Goal: Transaction & Acquisition: Purchase product/service

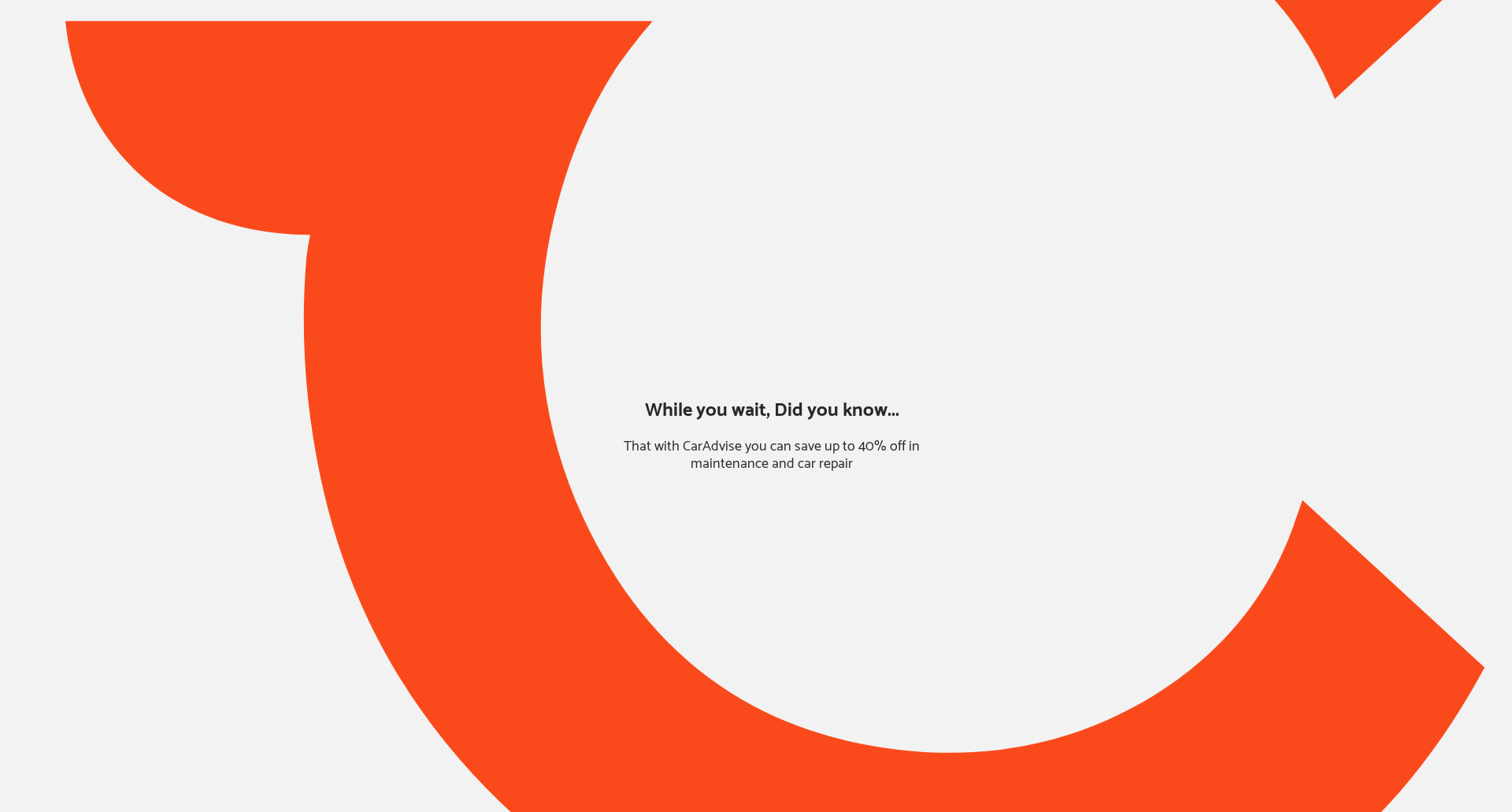
type input "*****"
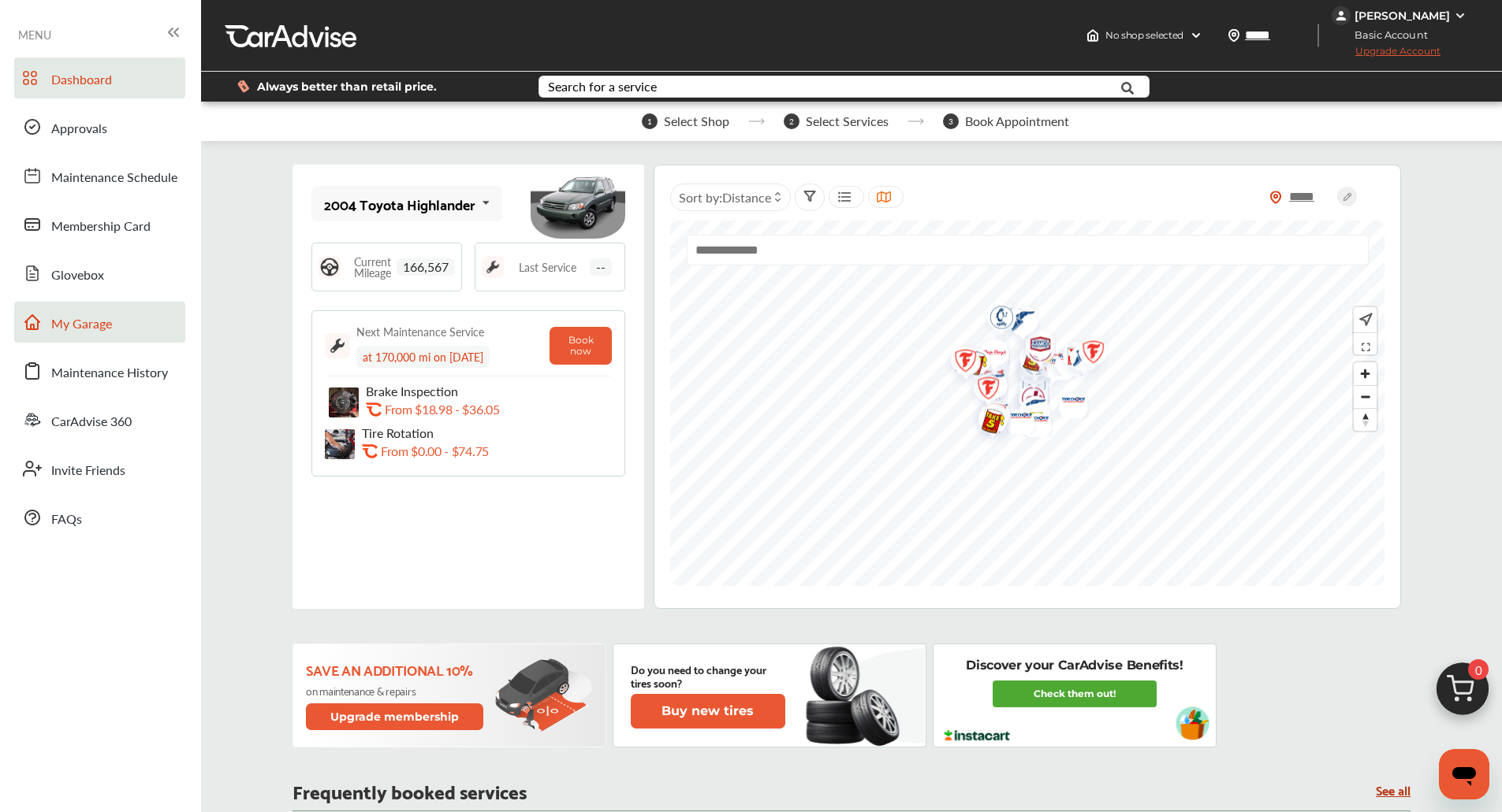
click at [117, 314] on link "My Garage" at bounding box center [99, 322] width 171 height 41
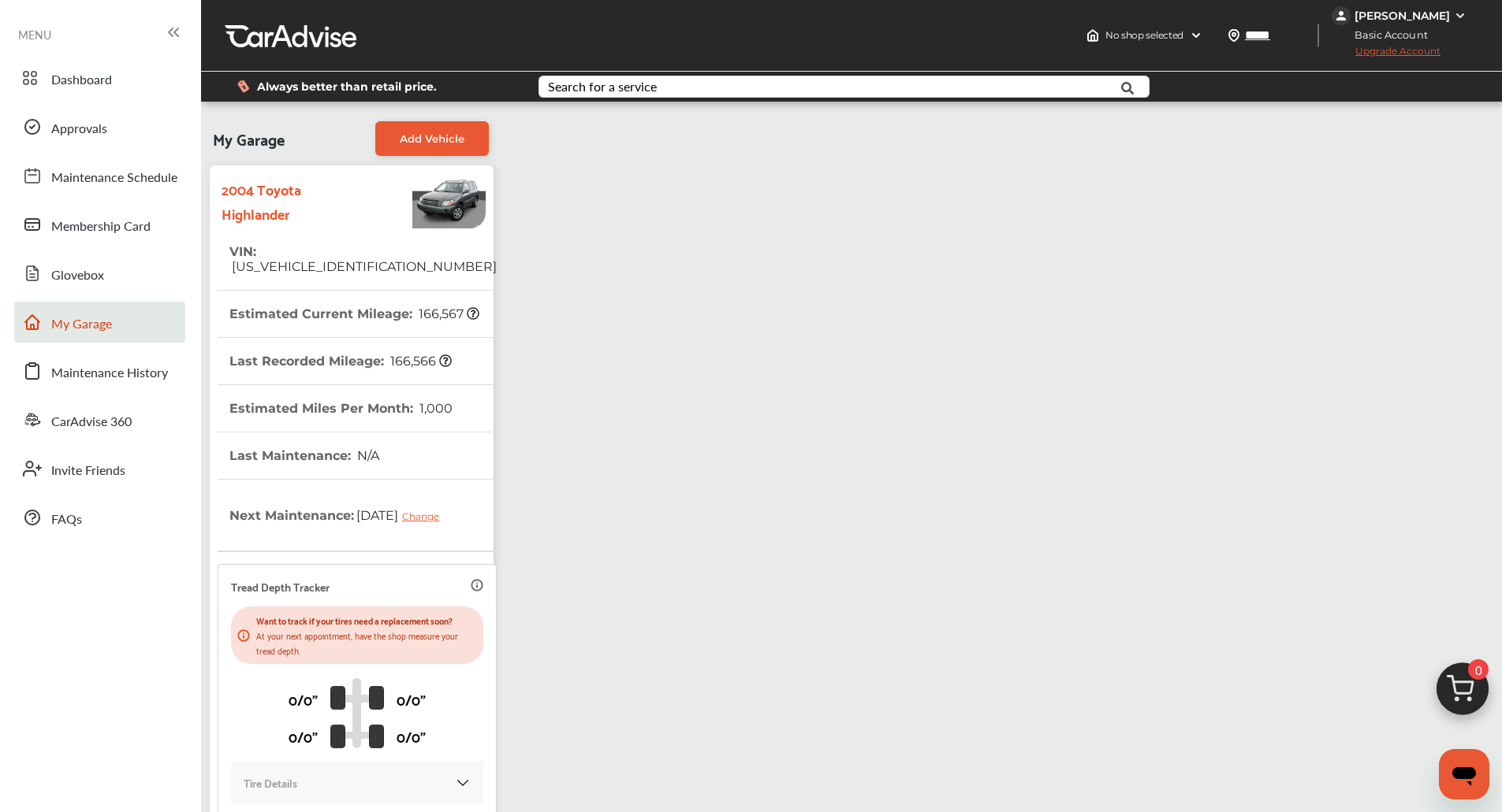
click at [1475, 676] on span "0" at bounding box center [1478, 670] width 21 height 21
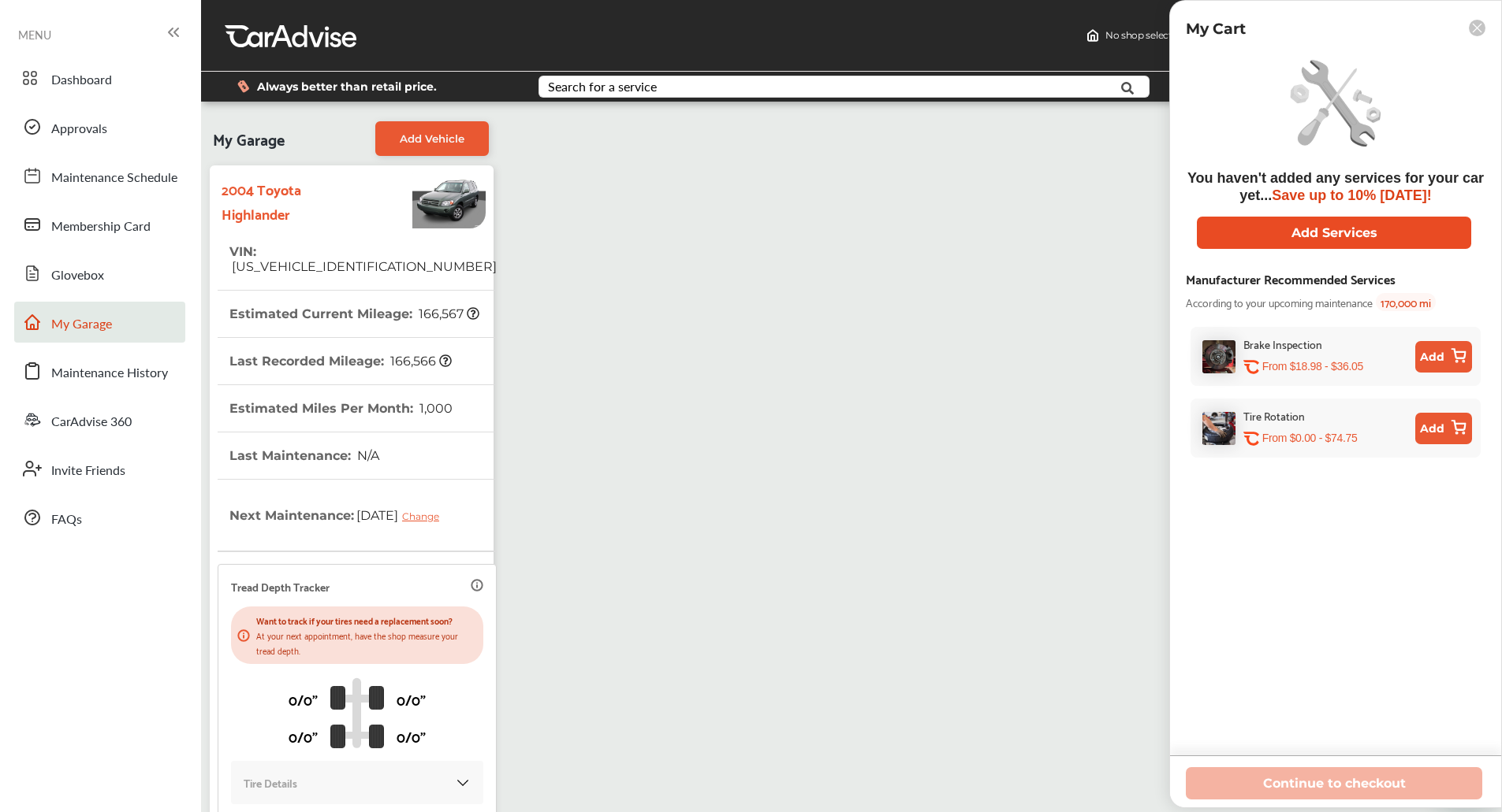
click at [1378, 233] on button "Add Services" at bounding box center [1334, 232] width 275 height 32
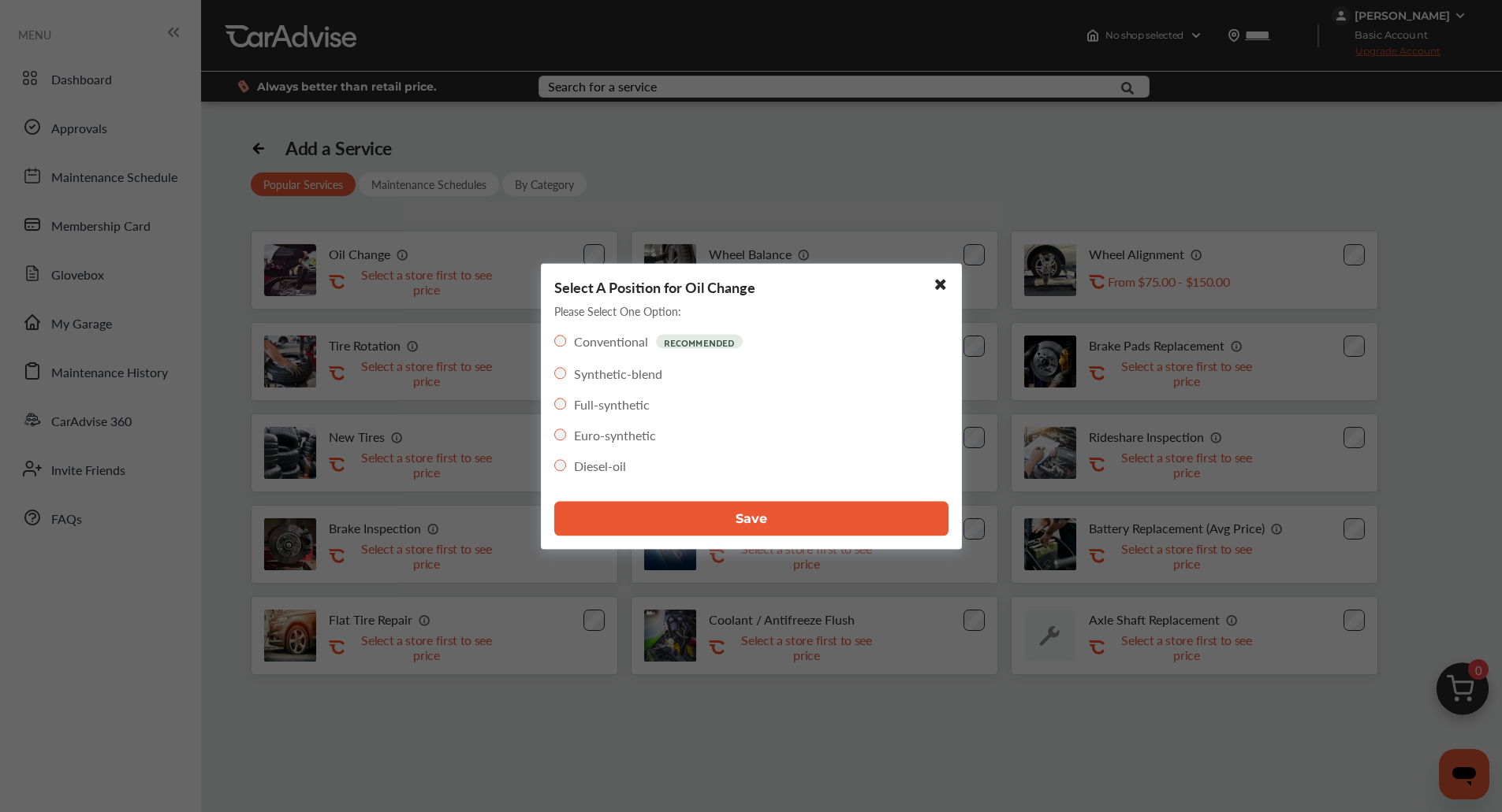
click at [623, 401] on label "Full-synthetic" at bounding box center [612, 404] width 76 height 18
click at [695, 513] on button "Save" at bounding box center [751, 519] width 394 height 35
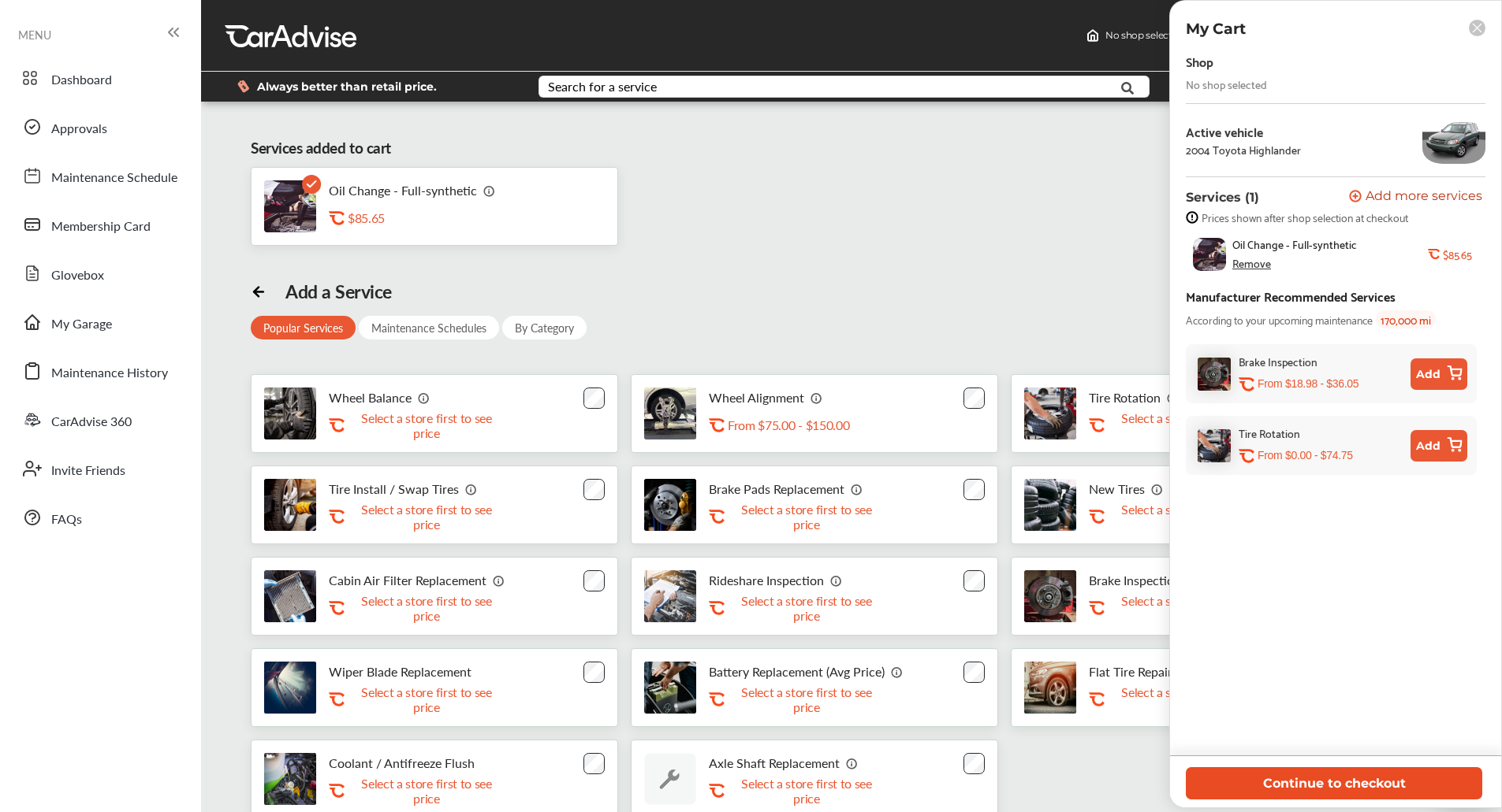
click at [1230, 767] on button "Continue to checkout" at bounding box center [1333, 783] width 296 height 32
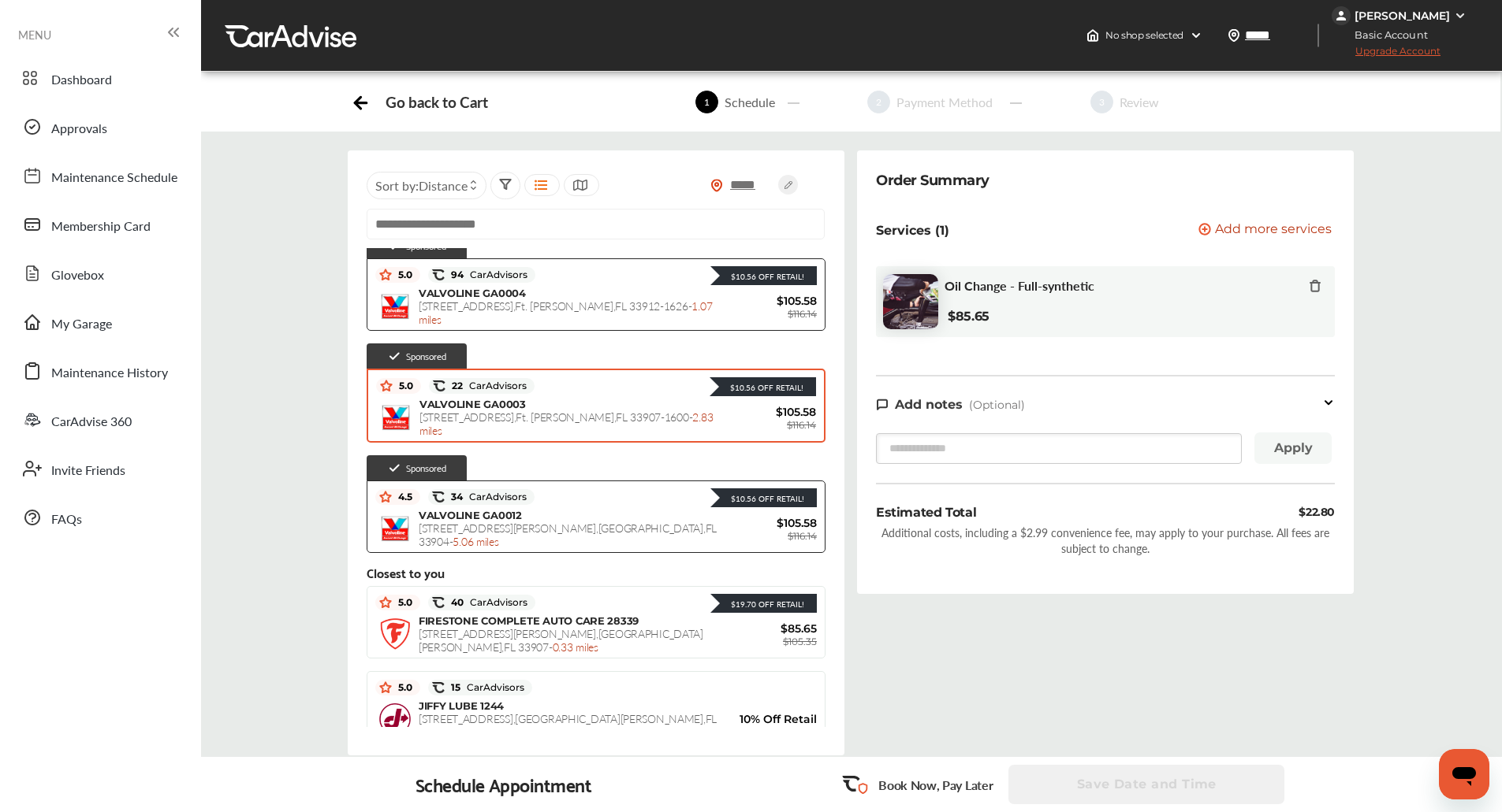
scroll to position [35, 0]
click at [590, 395] on div "$10.56 Off Retail!" at bounding box center [675, 387] width 281 height 21
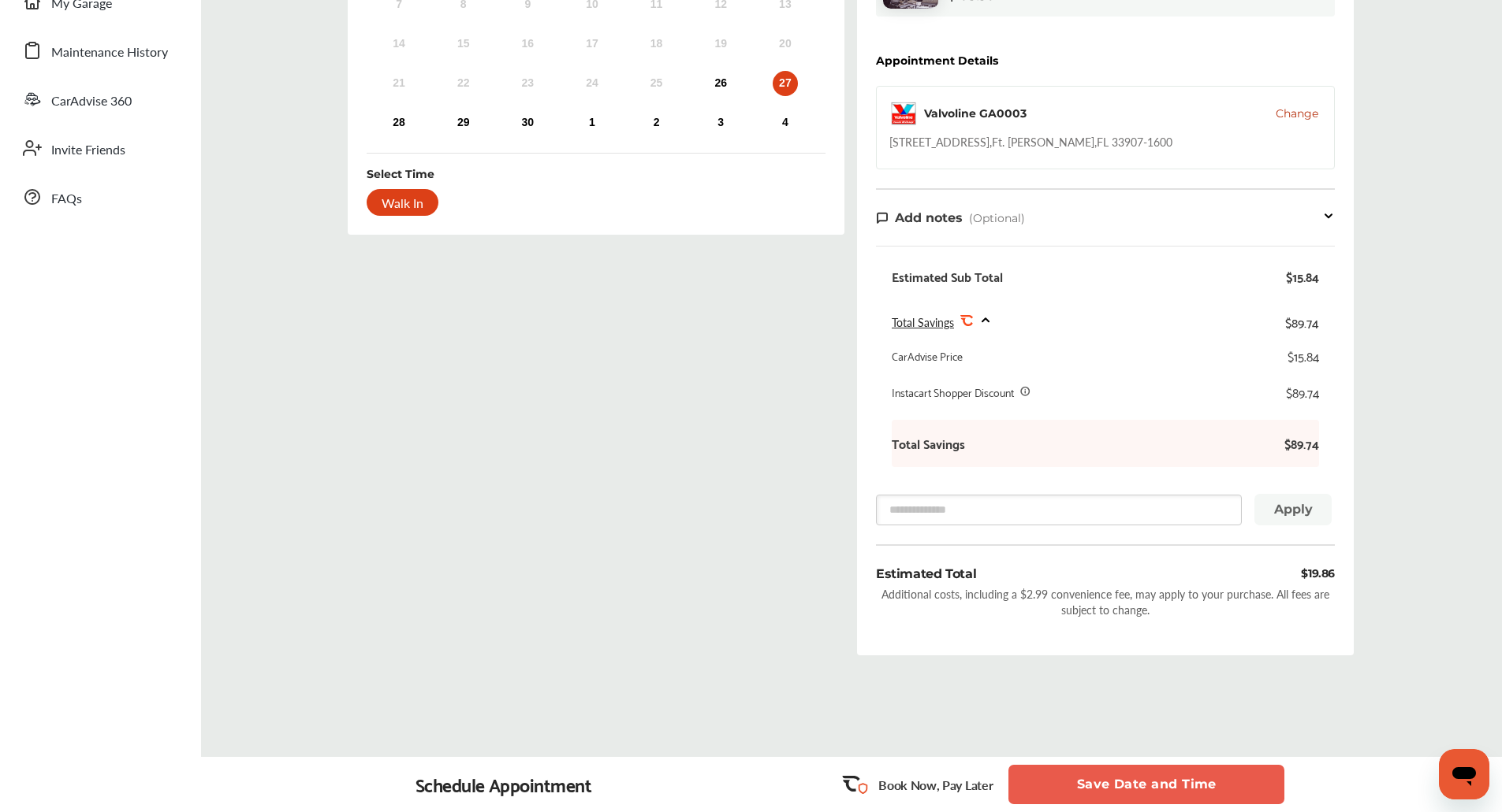
scroll to position [337, 0]
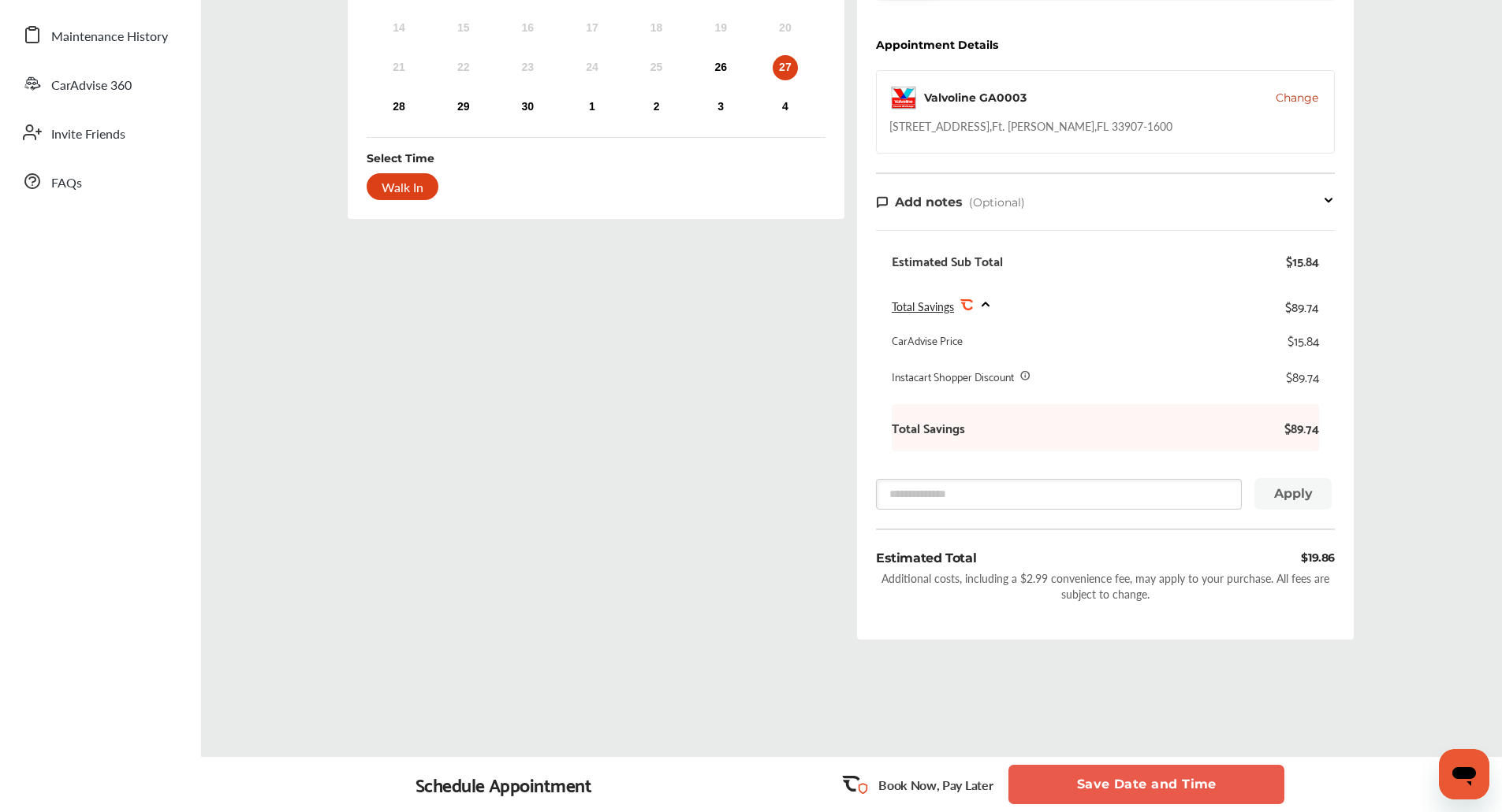
click at [1147, 784] on button "Save Date and Time" at bounding box center [1146, 785] width 276 height 40
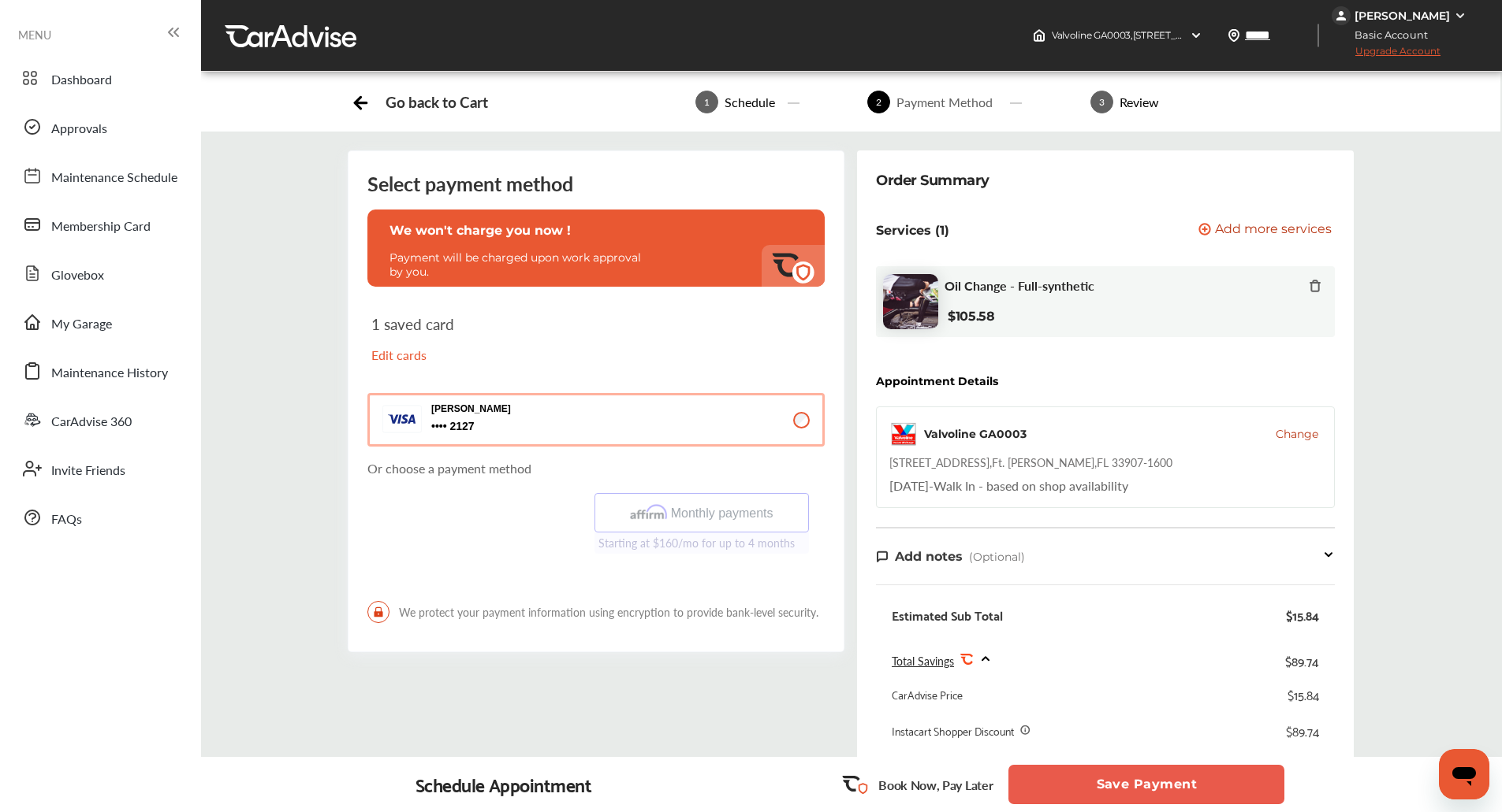
click at [1135, 782] on button "Save Payment" at bounding box center [1146, 785] width 276 height 40
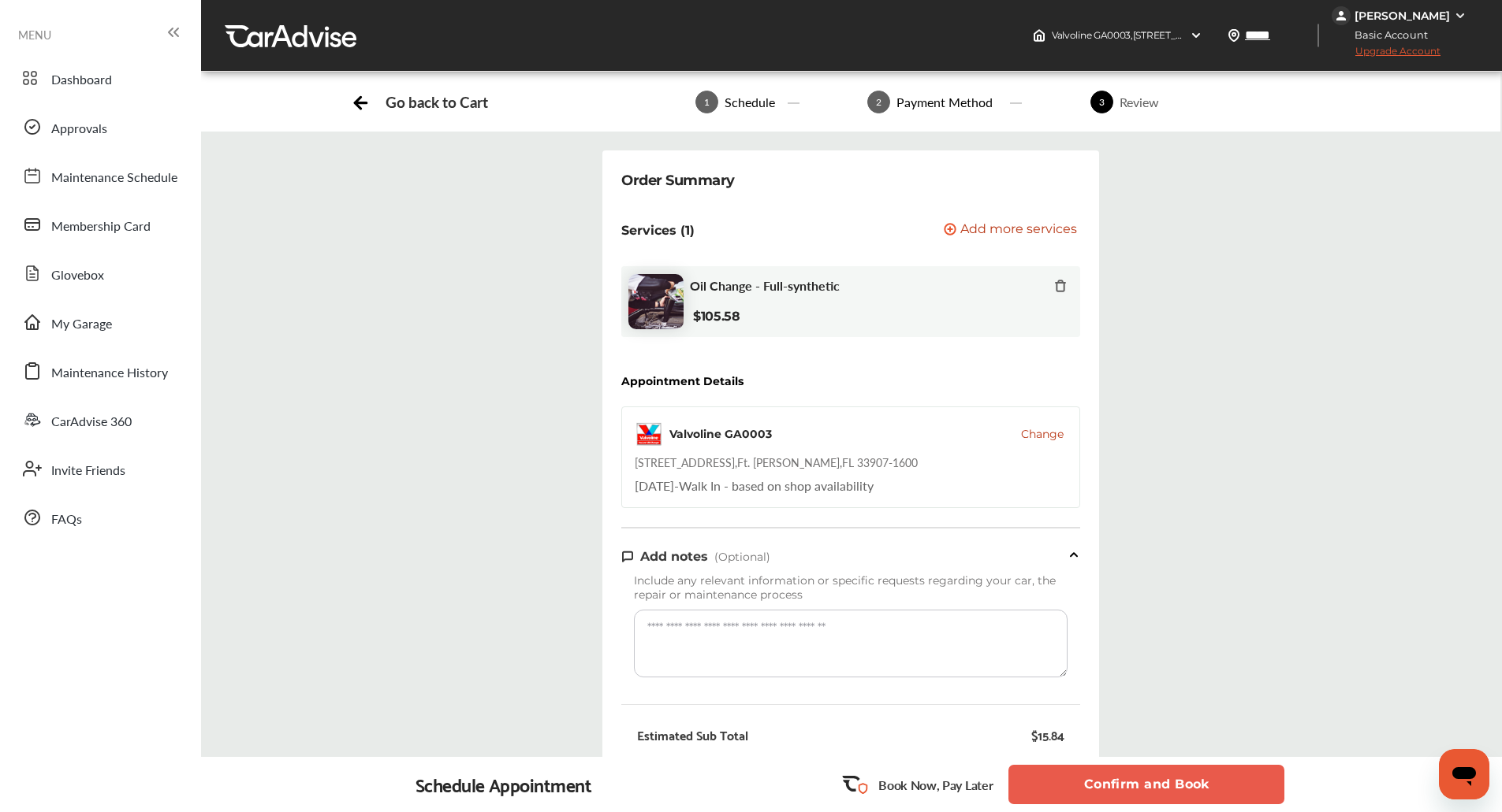
click at [1135, 782] on button "Confirm and Book" at bounding box center [1146, 785] width 276 height 40
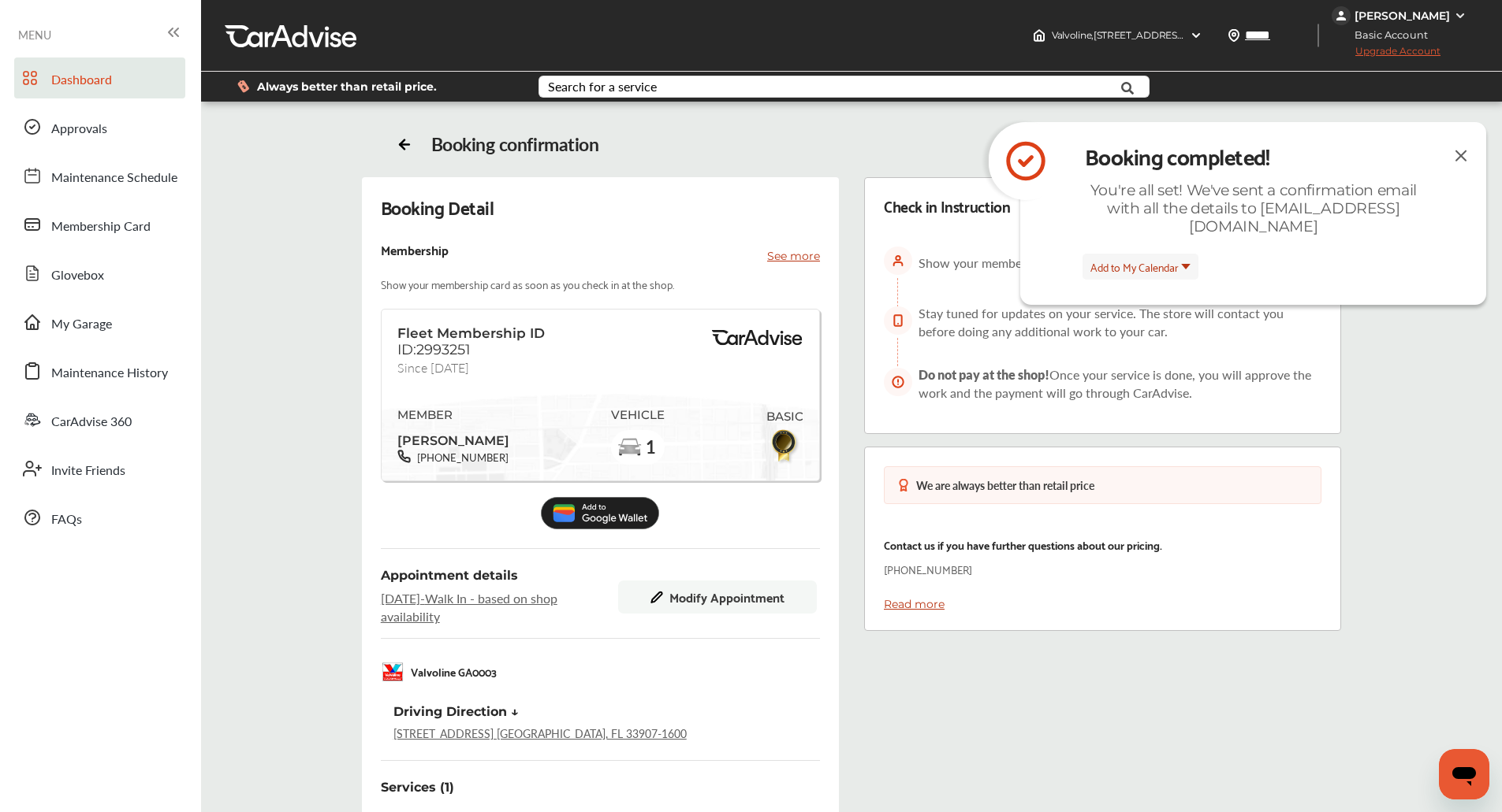
click at [79, 67] on link "Dashboard" at bounding box center [99, 78] width 171 height 41
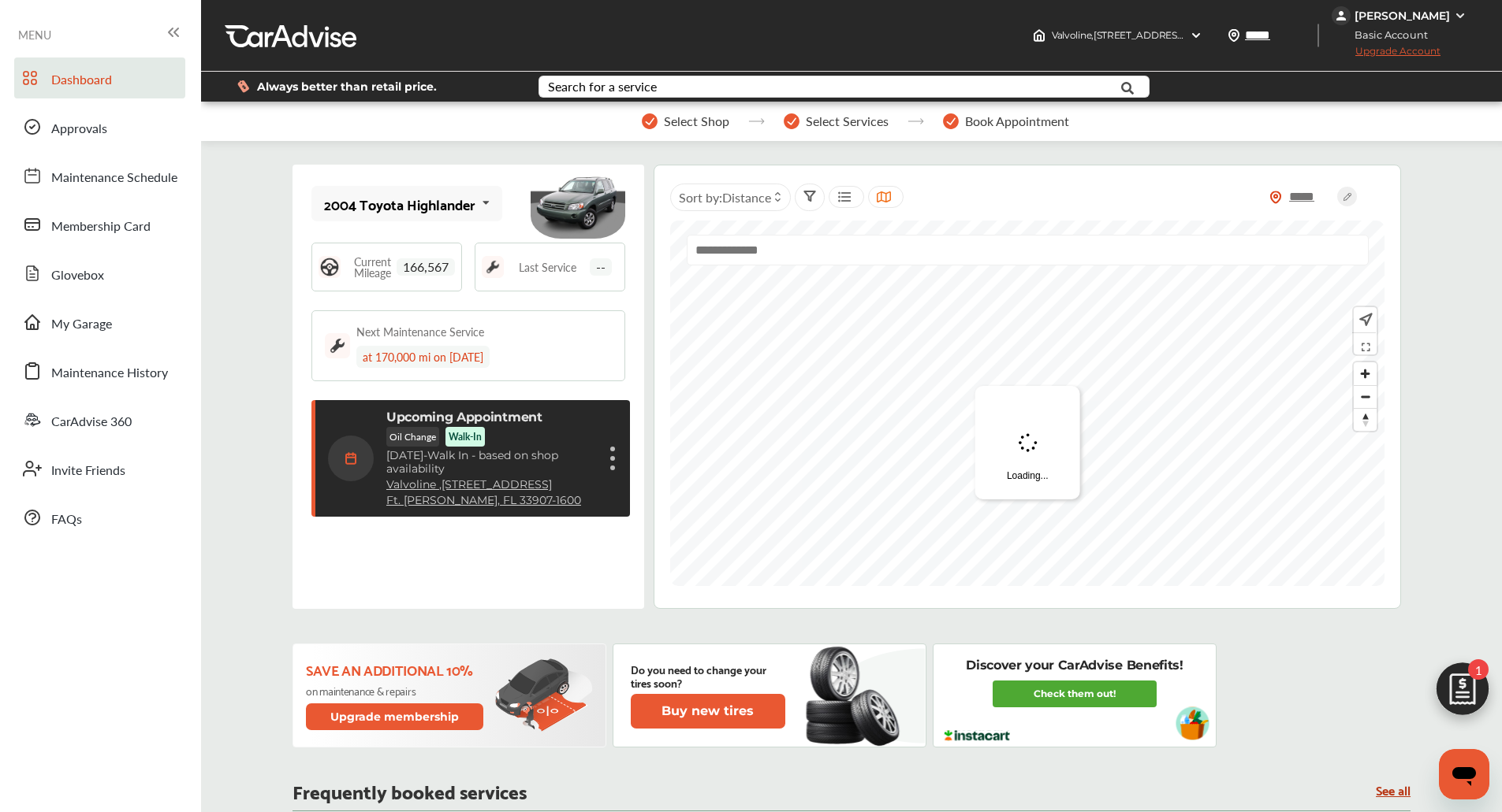
scroll to position [198, 0]
